Goal: Navigation & Orientation: Find specific page/section

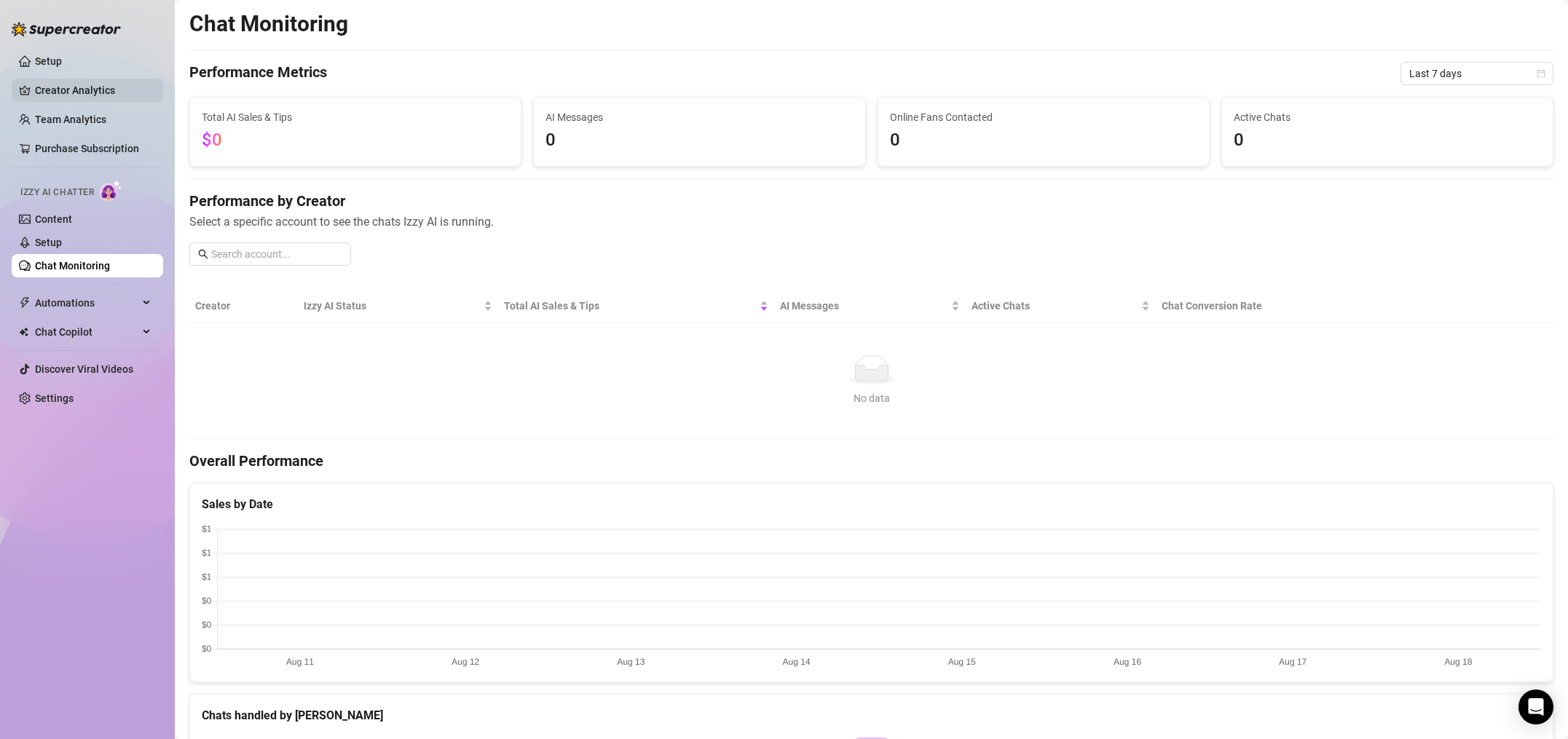
click at [48, 95] on link "Creator Analytics" at bounding box center [93, 90] width 116 height 23
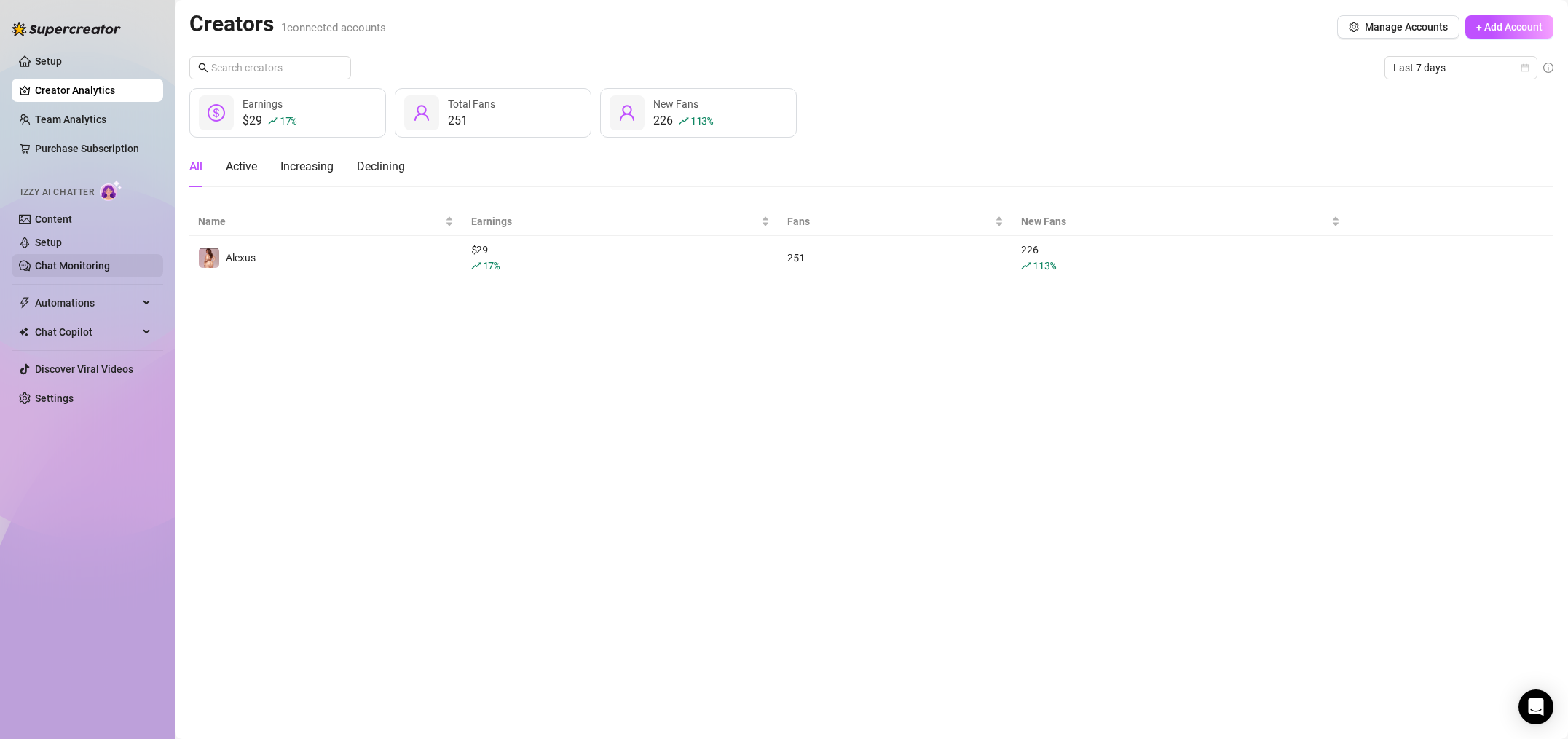
click at [54, 260] on link "Chat Monitoring" at bounding box center [73, 266] width 75 height 12
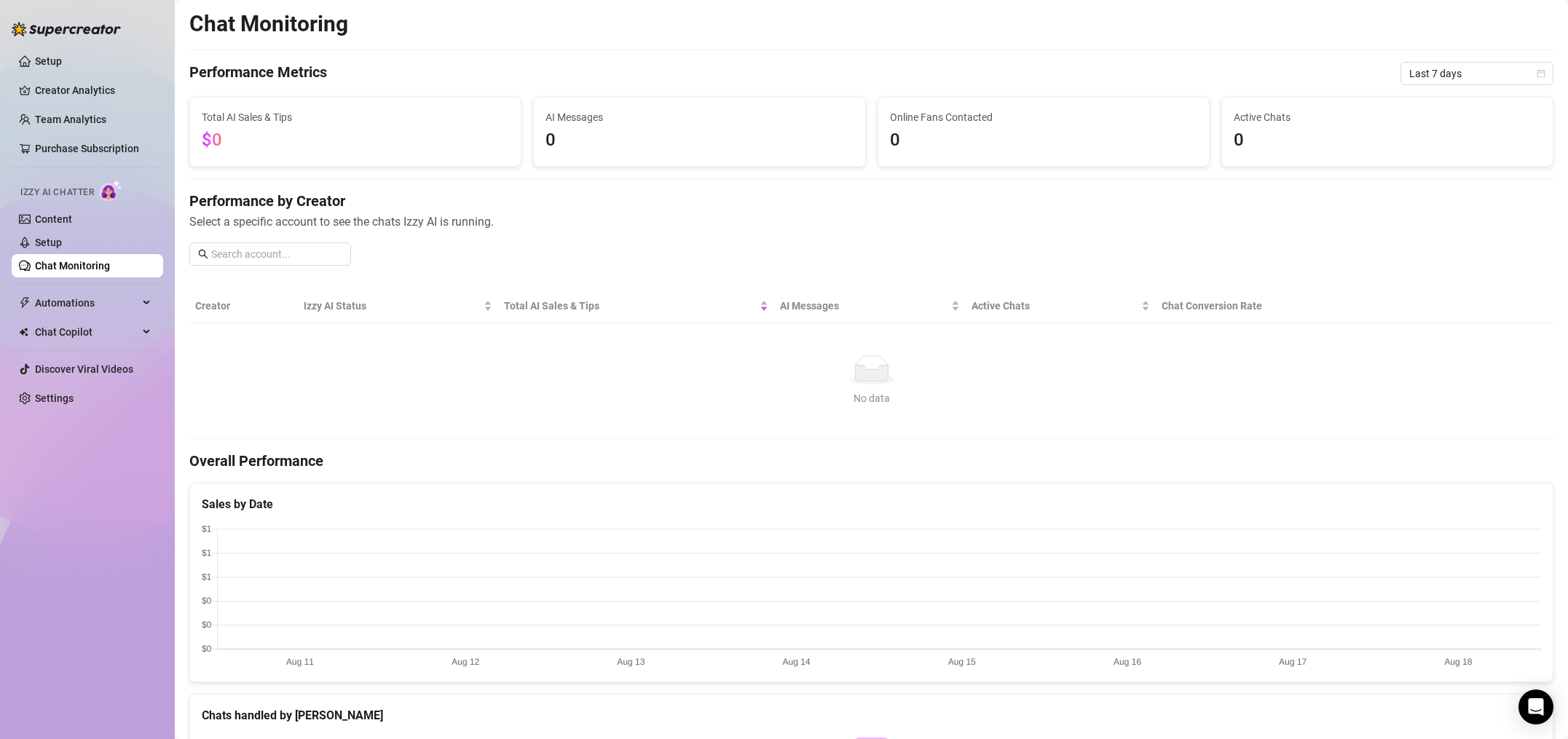
click at [594, 131] on span "0" at bounding box center [700, 140] width 308 height 28
click at [311, 313] on div "Izzy AI Status" at bounding box center [398, 306] width 189 height 16
click at [802, 311] on span "AI Messages" at bounding box center [864, 306] width 168 height 16
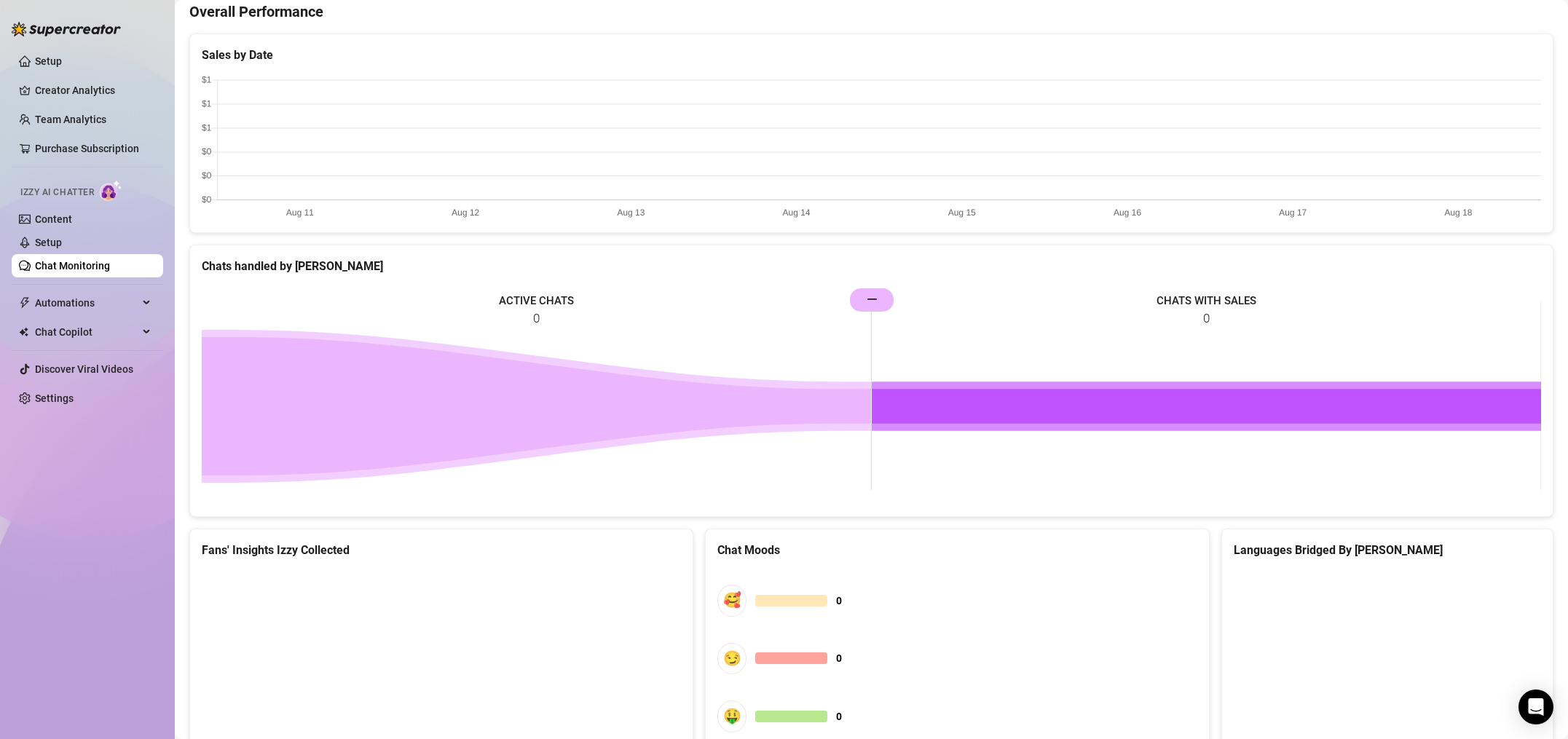
scroll to position [571, 0]
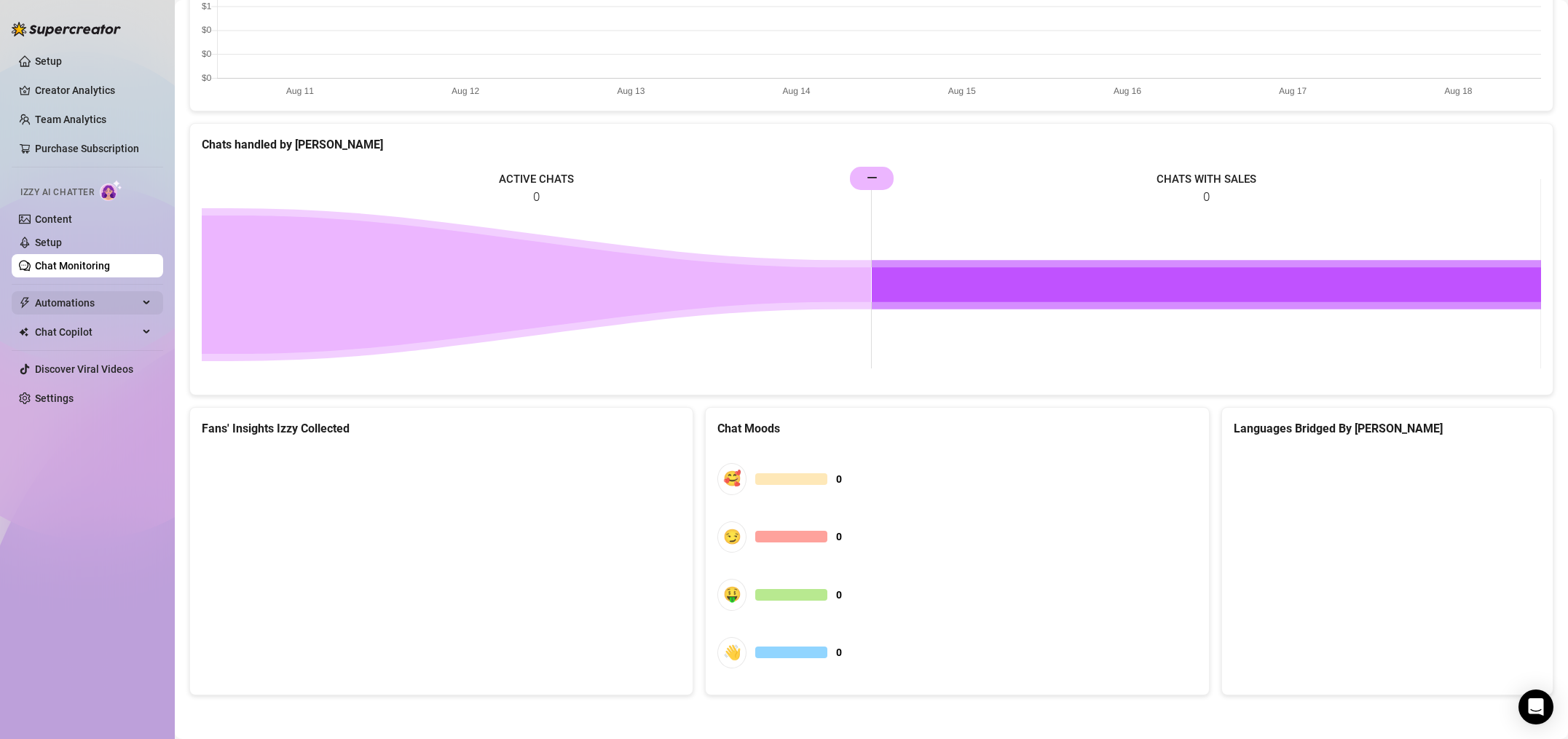
click at [93, 310] on span "Automations" at bounding box center [86, 303] width 104 height 23
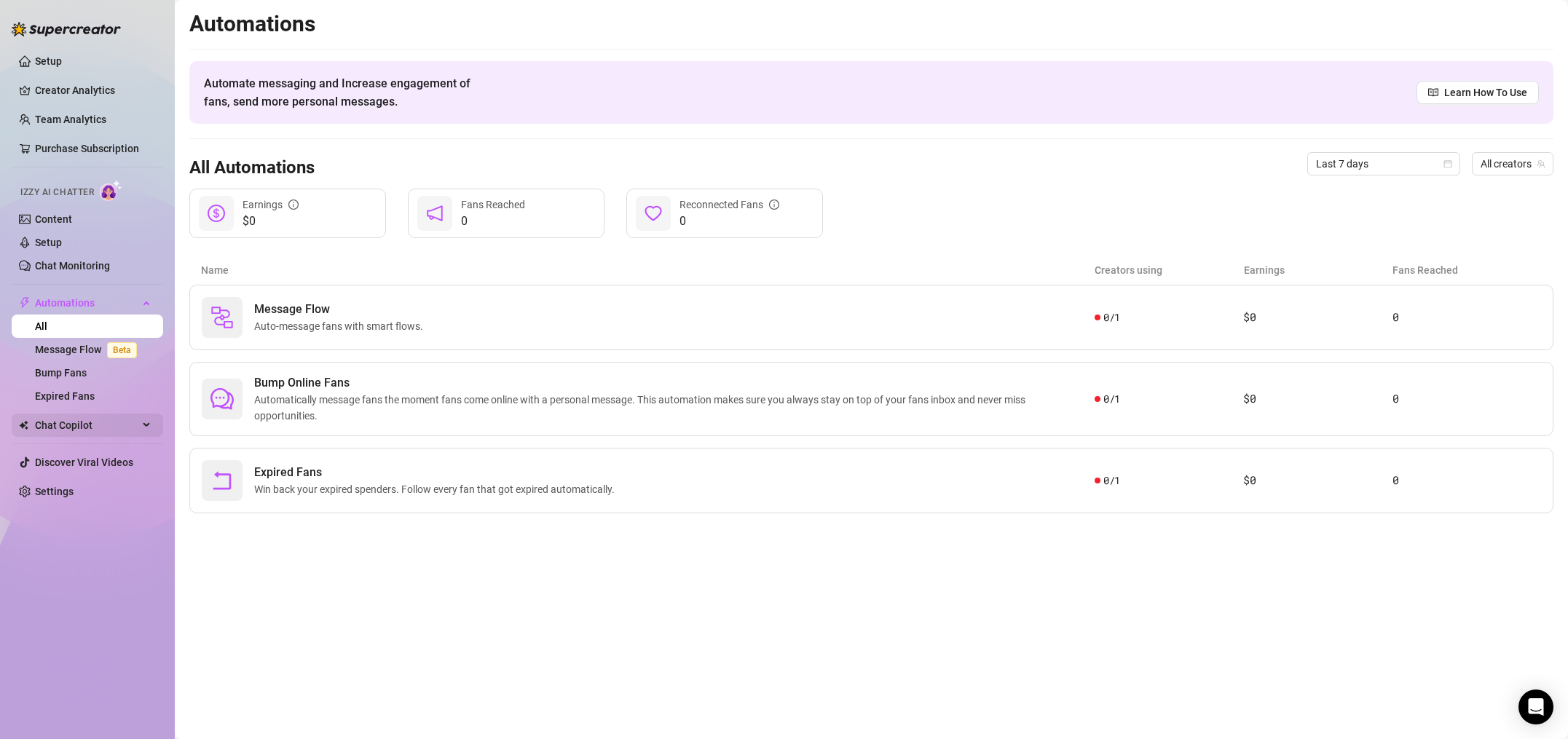
click at [77, 428] on span "Chat Copilot" at bounding box center [86, 425] width 104 height 23
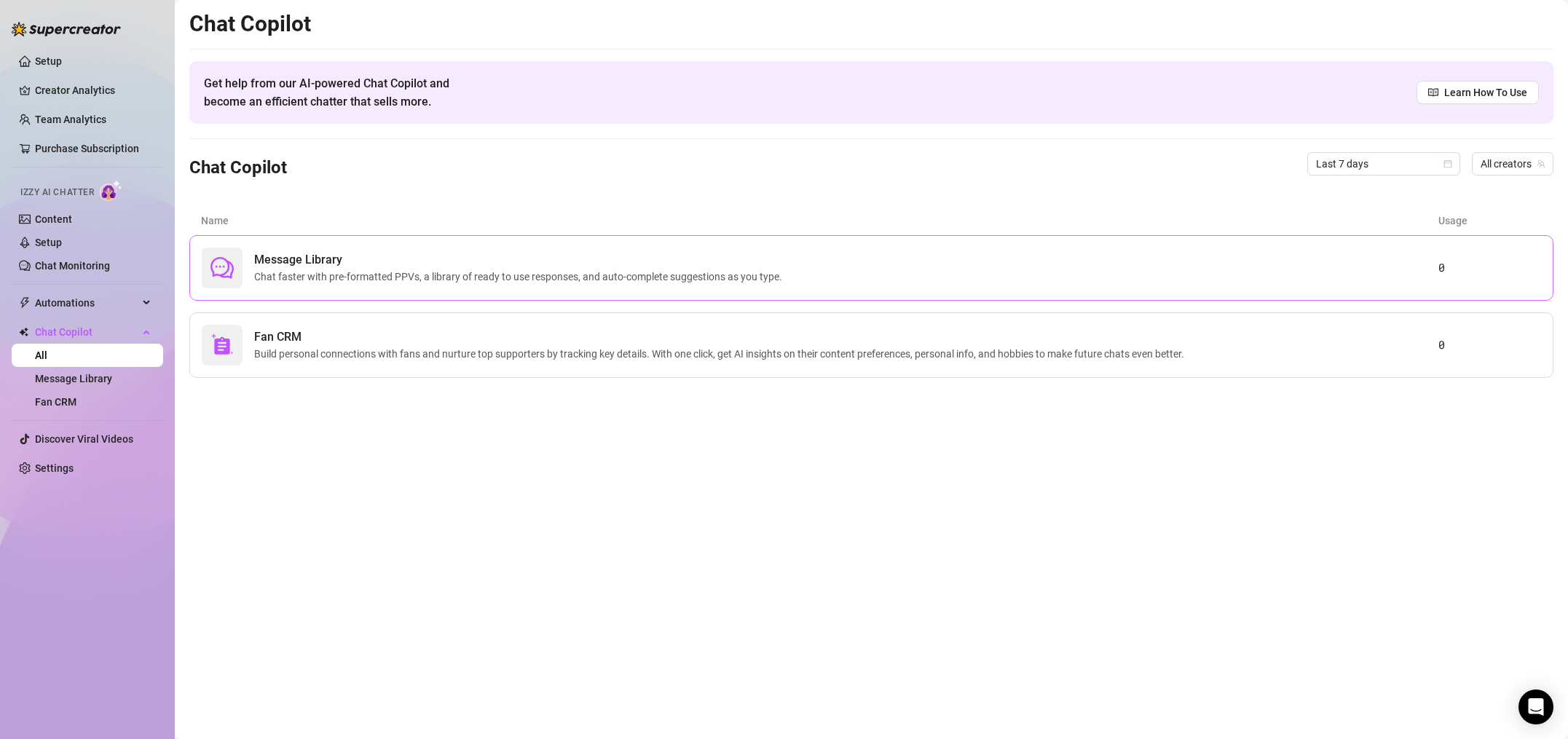
click at [328, 284] on div "Message Library Chat faster with pre-formatted PPVs, a library of ready to use …" at bounding box center [820, 268] width 1237 height 41
